Goal: Task Accomplishment & Management: Use online tool/utility

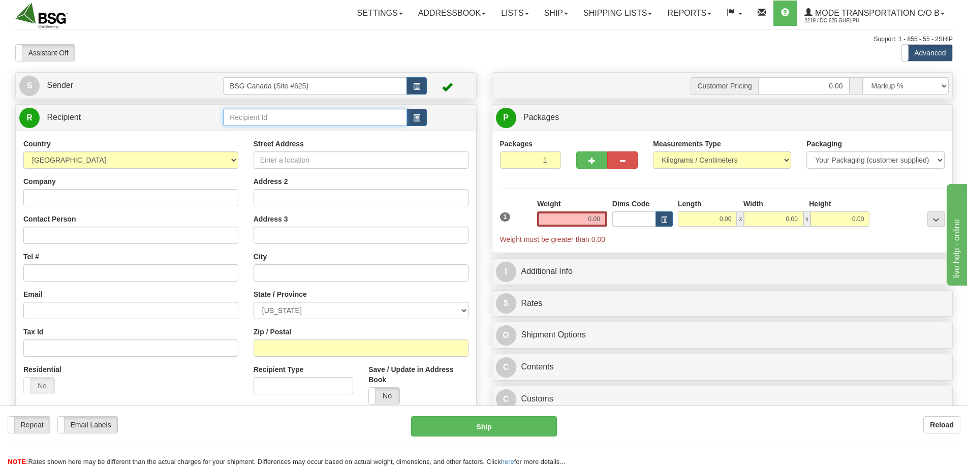
click at [293, 125] on input "text" at bounding box center [315, 117] width 184 height 17
drag, startPoint x: 273, startPoint y: 131, endPoint x: 298, endPoint y: 131, distance: 25.4
click at [272, 131] on div "REFINED FOOL" at bounding box center [313, 132] width 174 height 11
type input "REFINED FOOL"
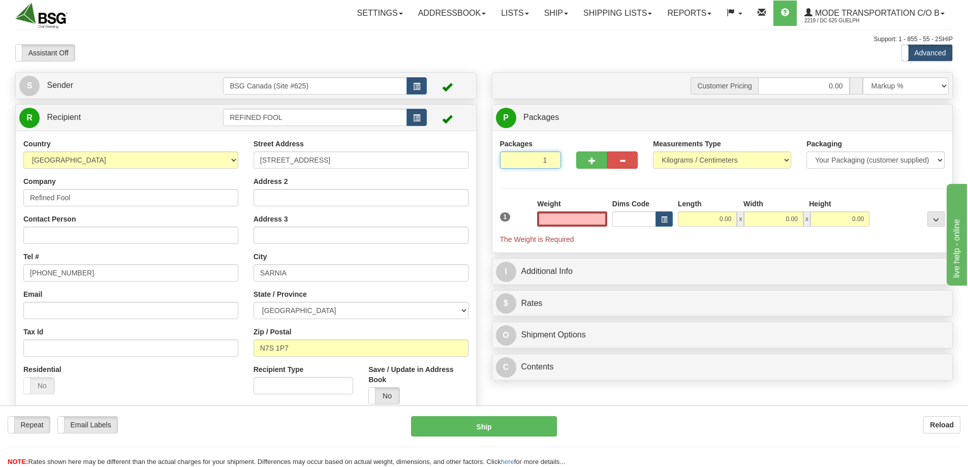
type input "0.00"
click at [535, 158] on input "1" at bounding box center [530, 159] width 61 height 17
click at [538, 158] on input "1" at bounding box center [530, 159] width 61 height 17
type input "3"
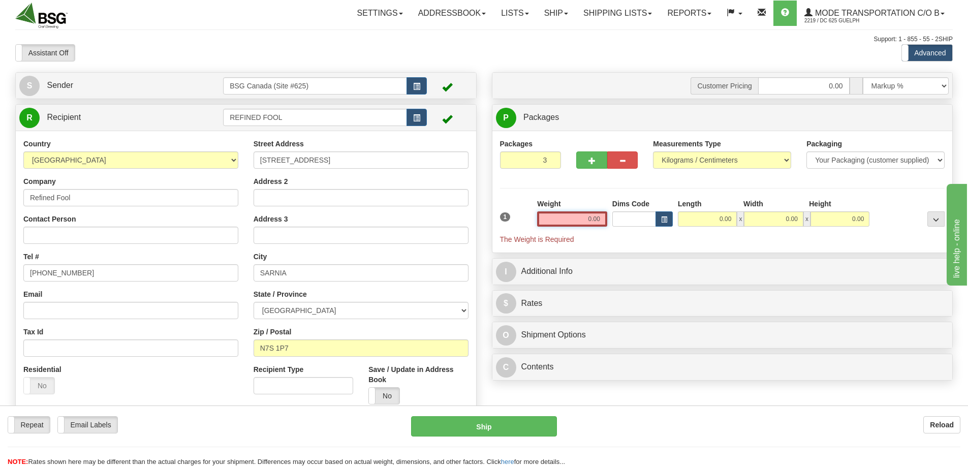
click at [566, 215] on div "Packages 3 1 Measurements Type" at bounding box center [722, 192] width 445 height 106
click at [566, 215] on input "0.00" at bounding box center [572, 218] width 70 height 15
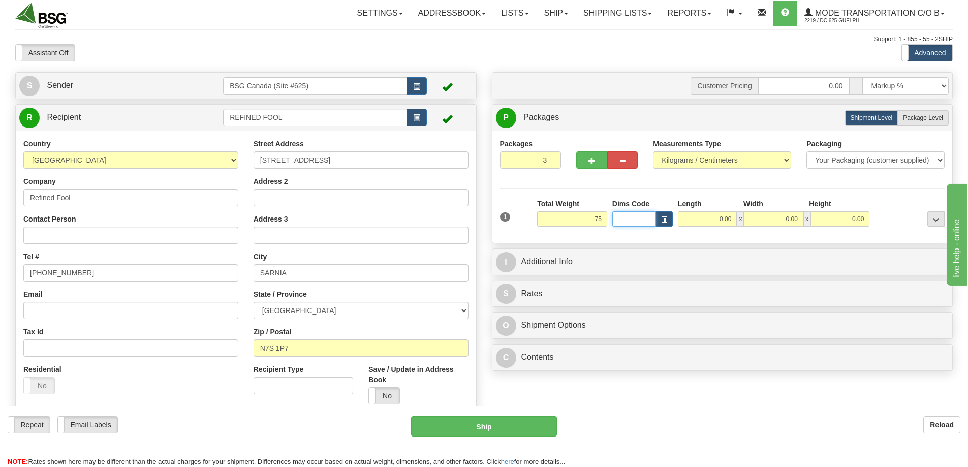
type input "75.00"
type input "60.00"
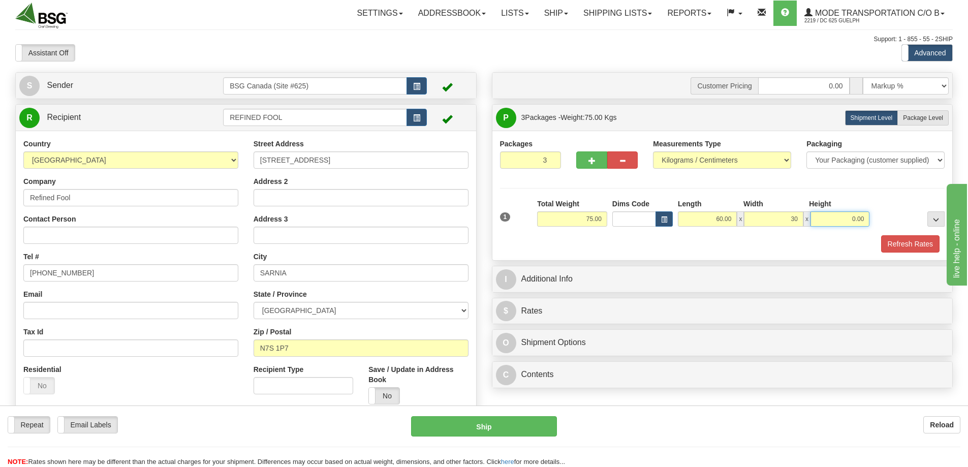
type input "30.00"
type input "25.00"
click at [917, 245] on button "Refresh Rates" at bounding box center [910, 243] width 58 height 17
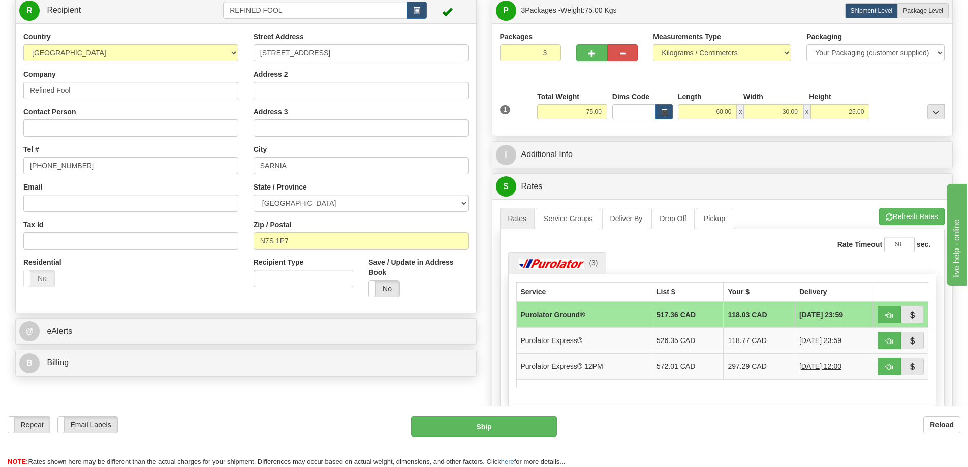
scroll to position [152, 0]
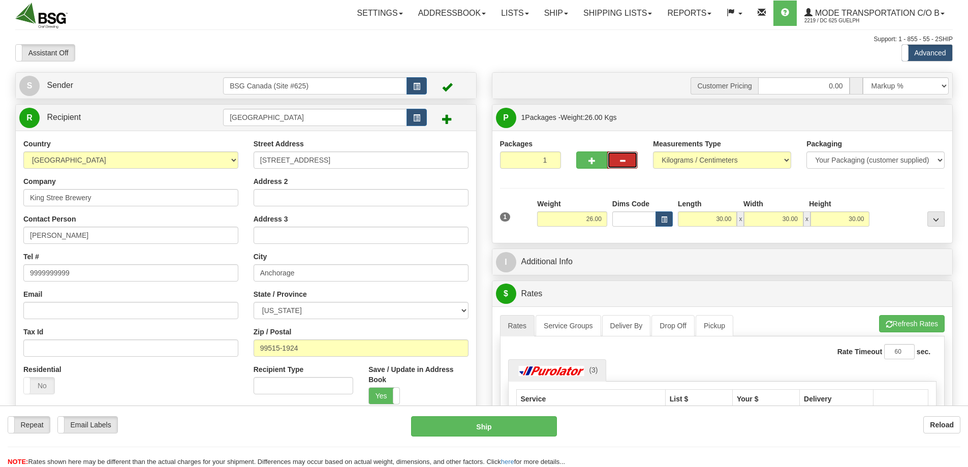
select select "AK"
click at [275, 122] on input "KING STREET BREWERY" at bounding box center [315, 117] width 184 height 17
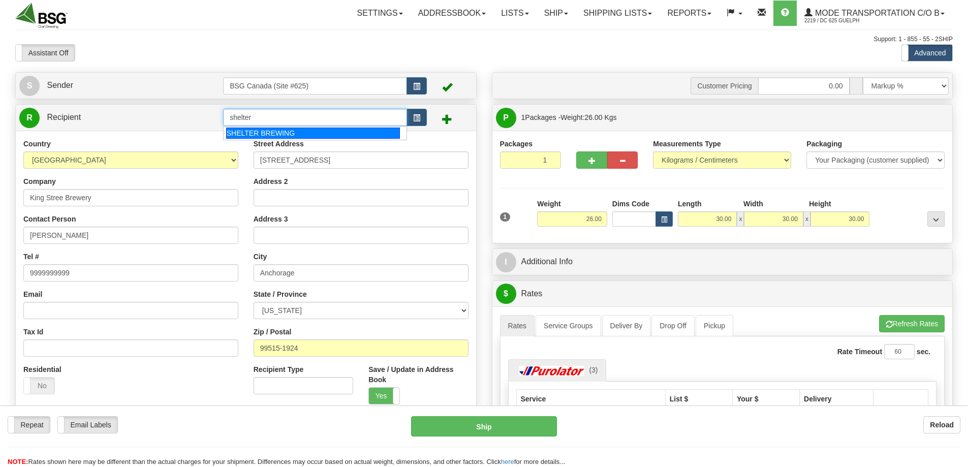
click at [247, 134] on div "SHELTER BREWING" at bounding box center [313, 132] width 174 height 11
type input "SHELTER BREWING"
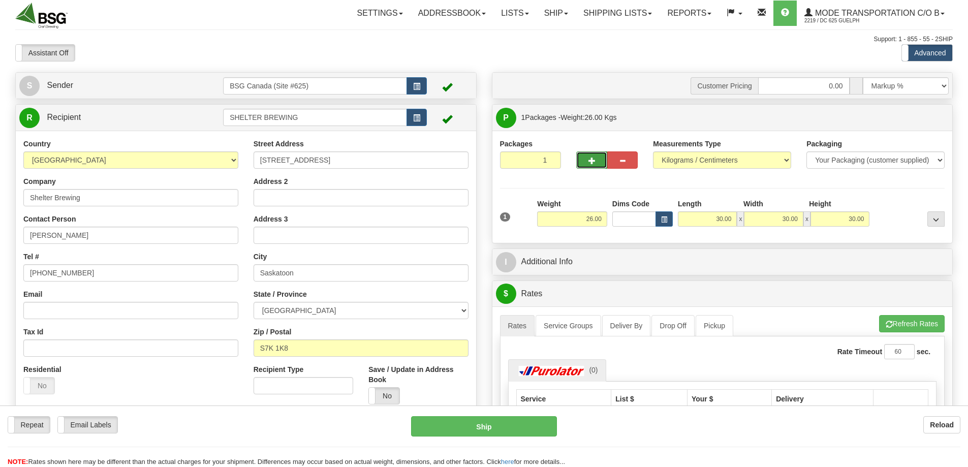
click at [587, 166] on button "button" at bounding box center [591, 159] width 30 height 17
type input "2"
click at [581, 219] on input "26.00" at bounding box center [572, 218] width 70 height 15
type input "2"
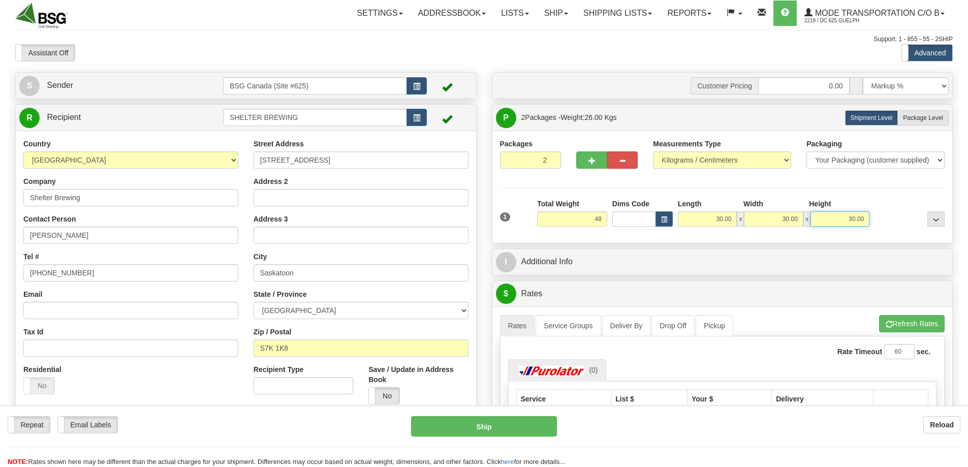
type input "48.00"
click at [837, 215] on input "30.00" at bounding box center [839, 218] width 59 height 15
type input "10.00"
click at [730, 213] on input "30.00" at bounding box center [707, 218] width 59 height 15
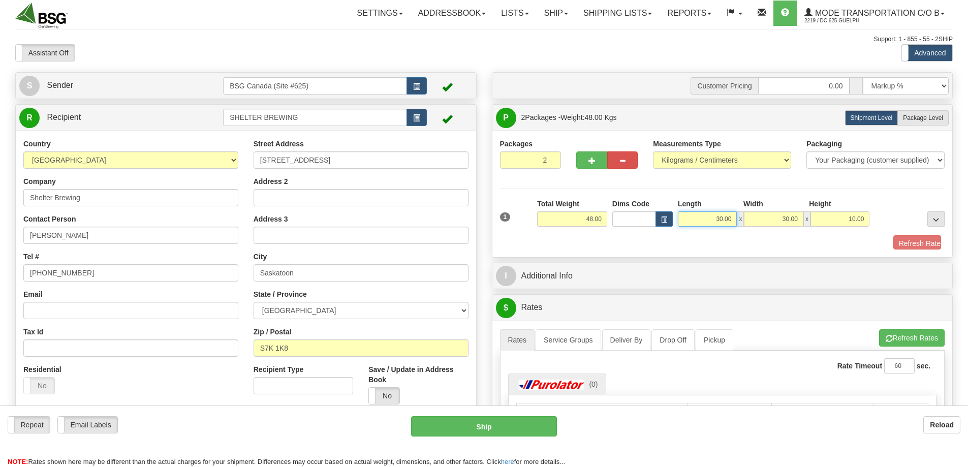
click at [730, 213] on input "30.00" at bounding box center [707, 218] width 59 height 15
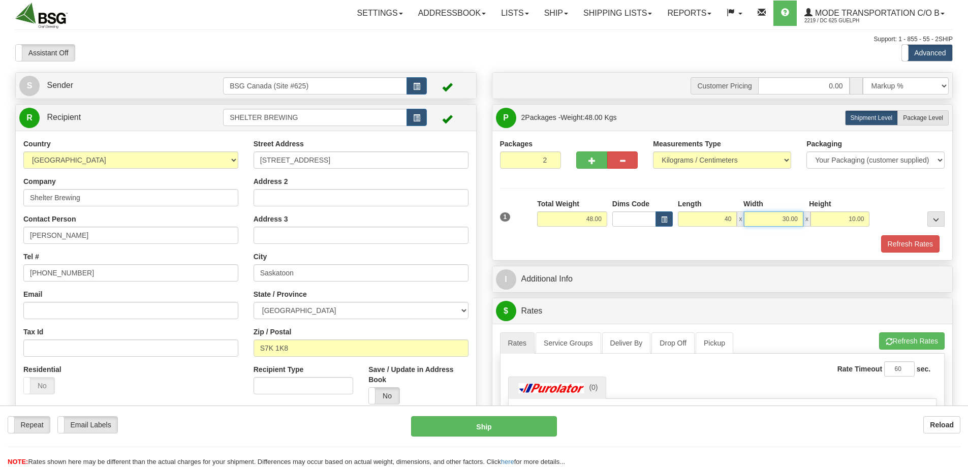
type input "40.00"
click at [764, 220] on input "30.00" at bounding box center [773, 218] width 59 height 15
type input "25.00"
click at [908, 238] on button "Refresh Rates" at bounding box center [910, 243] width 58 height 17
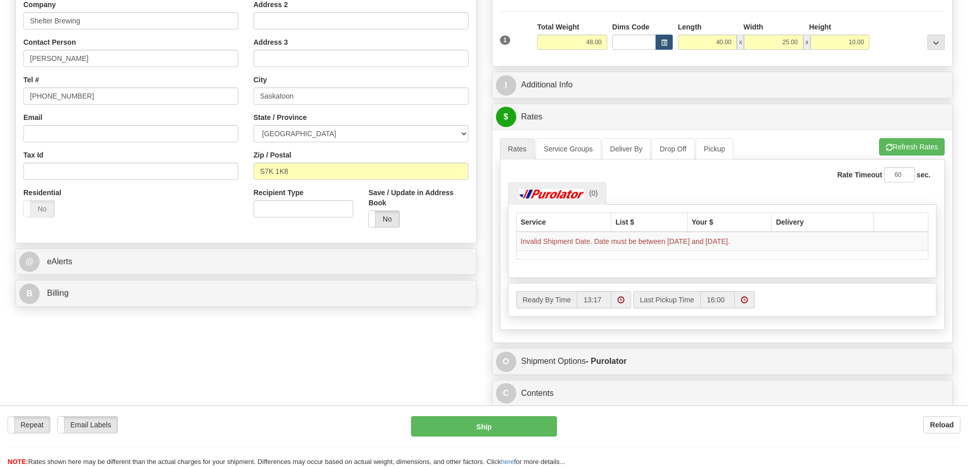
scroll to position [152, 0]
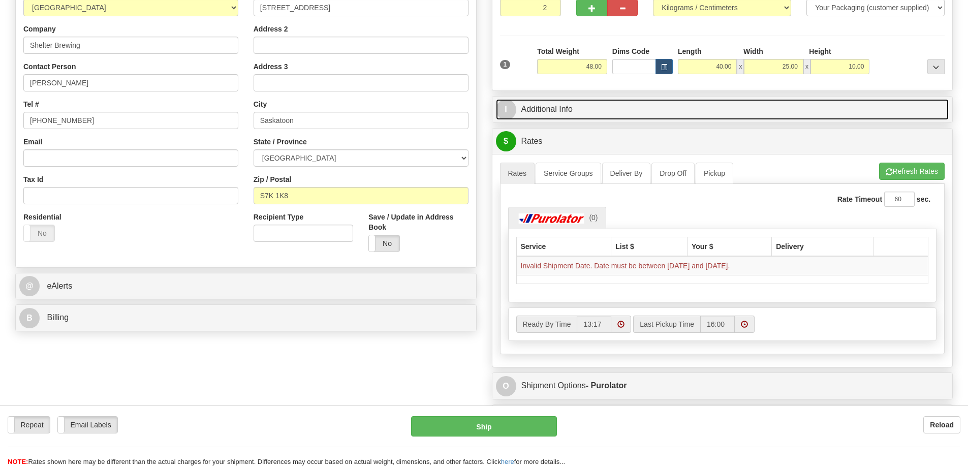
click at [632, 101] on link "I Additional Info" at bounding box center [722, 109] width 453 height 21
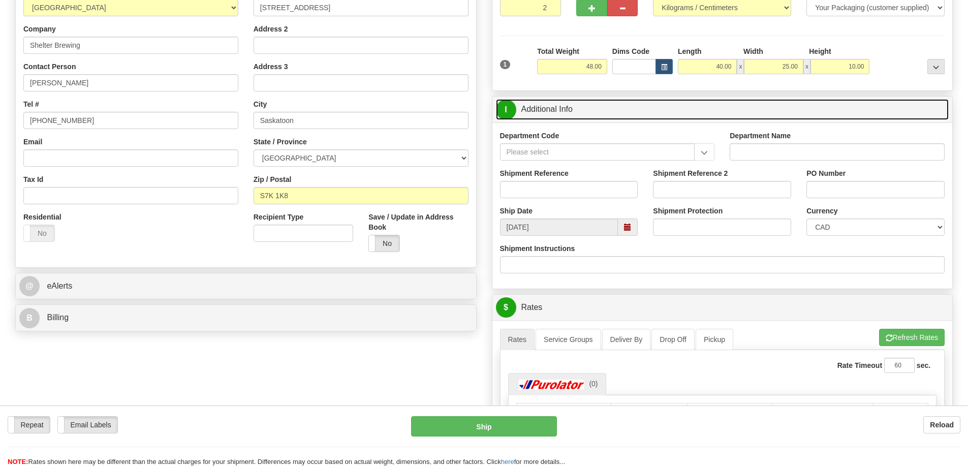
click at [630, 221] on span at bounding box center [628, 226] width 20 height 17
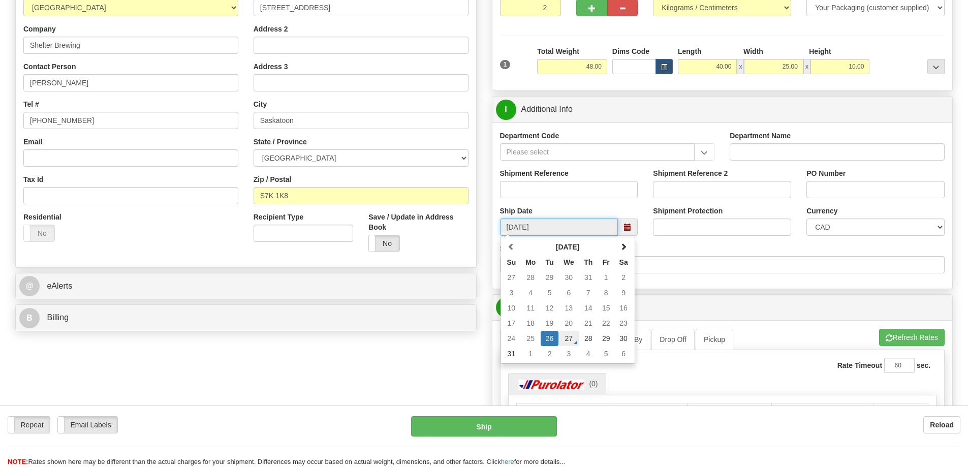
click at [573, 336] on td "27" at bounding box center [568, 338] width 21 height 15
type input "[DATE]"
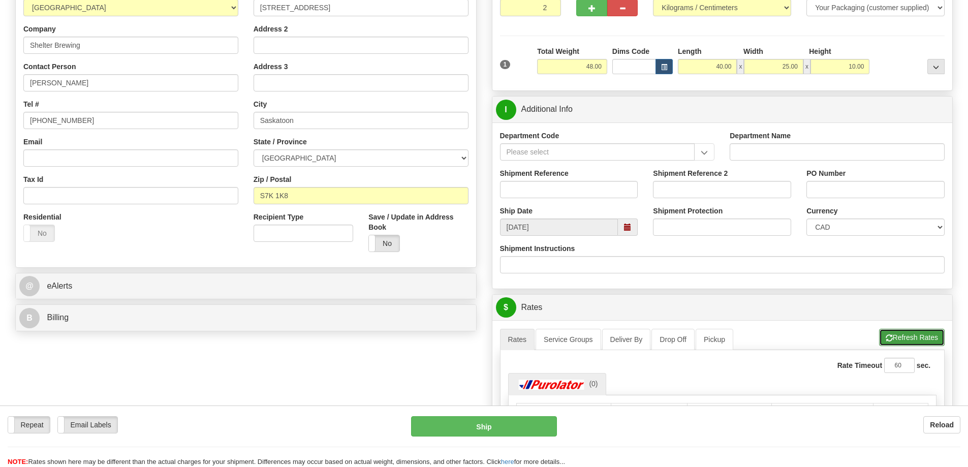
click at [897, 335] on button "Refresh Rates" at bounding box center [912, 337] width 66 height 17
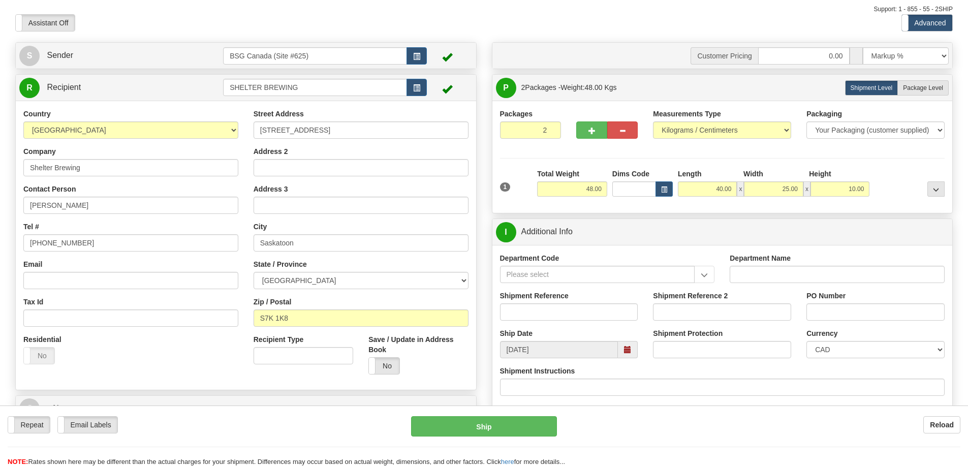
scroll to position [0, 0]
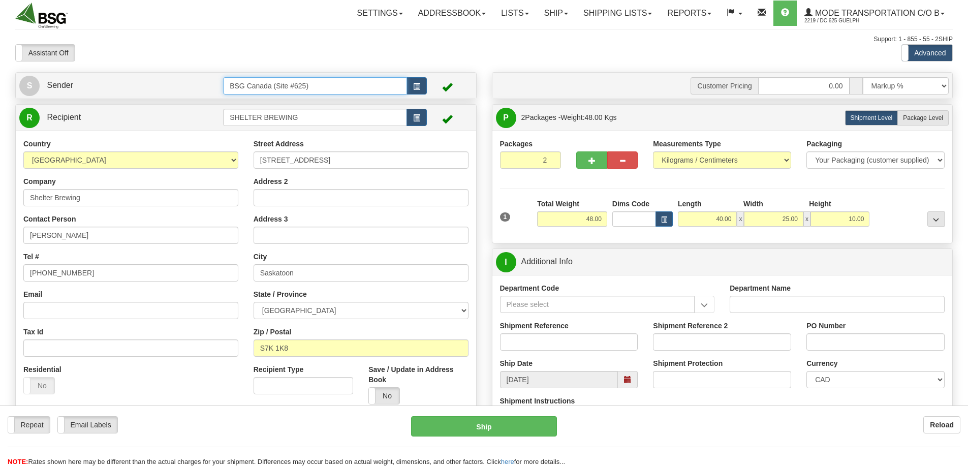
click at [314, 83] on input "BSG Canada (Site #625)" at bounding box center [315, 85] width 184 height 17
click at [310, 86] on input "BSG Canada (Site #625)" at bounding box center [315, 85] width 184 height 17
click at [297, 106] on div "BSG AIRDRIE - 624" at bounding box center [313, 101] width 174 height 11
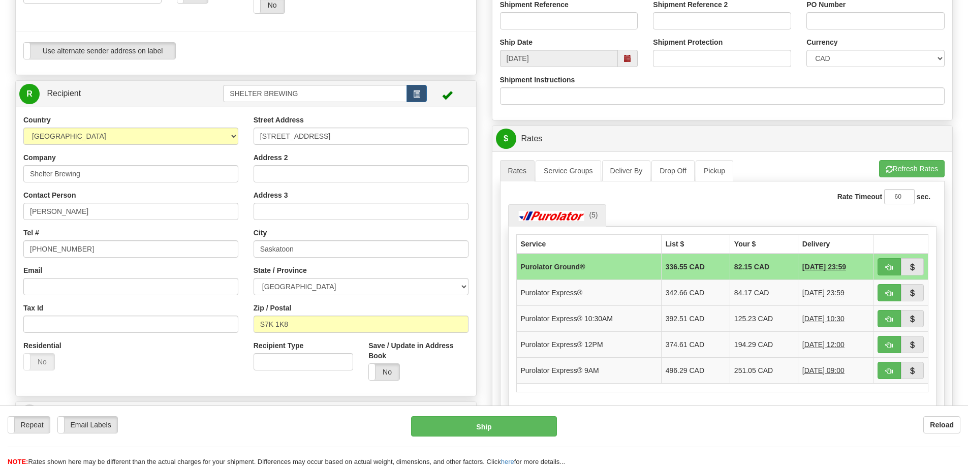
scroll to position [356, 0]
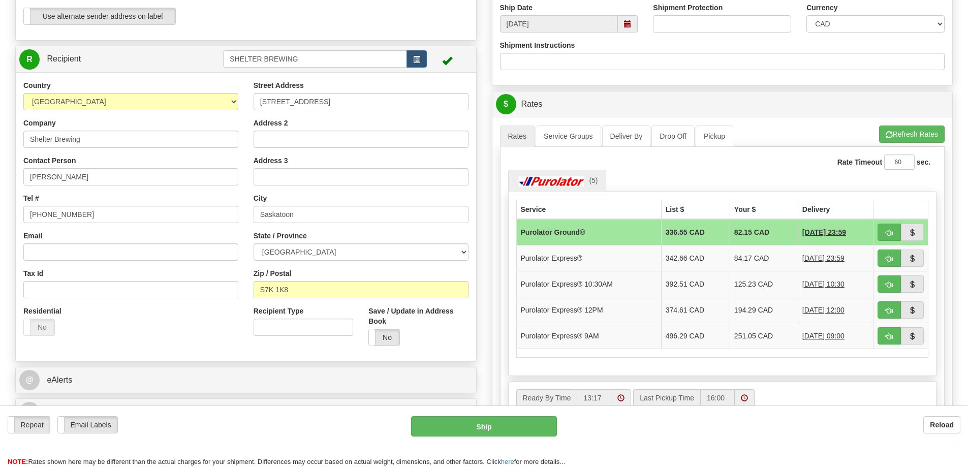
type input "BSG AIRDRIE - 624"
